Goal: Transaction & Acquisition: Purchase product/service

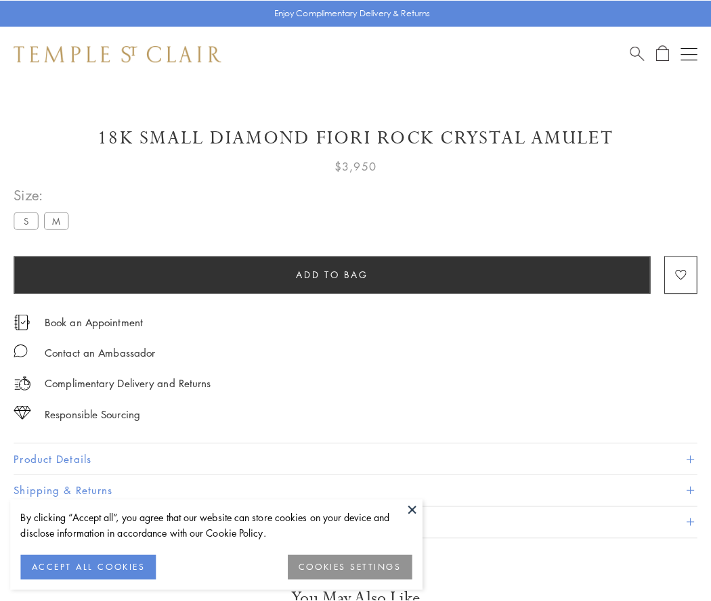
scroll to position [12, 0]
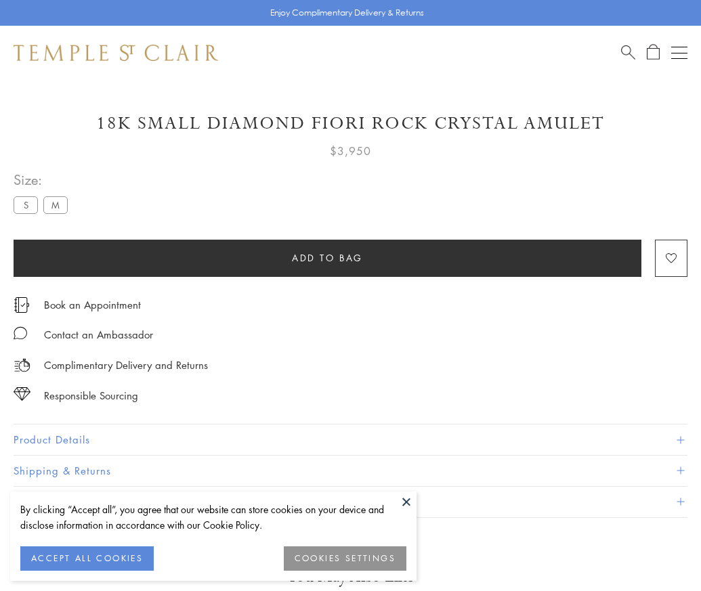
click at [327, 257] on span "Add to bag" at bounding box center [327, 258] width 71 height 15
